Goal: Task Accomplishment & Management: Manage account settings

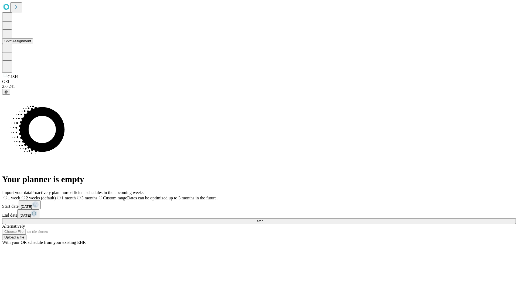
click at [33, 44] on button "Shift Assignment" at bounding box center [17, 41] width 31 height 6
